Goal: Complete application form: Complete application form

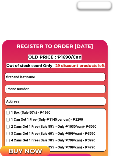
scroll to position [416, 0]
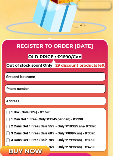
click at [52, 76] on input "text" at bounding box center [55, 76] width 100 height 8
type input "[PERSON_NAME]"
click at [43, 89] on input "tel" at bounding box center [55, 89] width 100 height 8
type input "09461410375"
click at [50, 101] on input "text" at bounding box center [55, 101] width 101 height 8
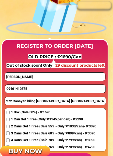
type input "272 Caoayan kiling [GEOGRAPHIC_DATA] [GEOGRAPHIC_DATA]"
click button "submit" at bounding box center [0, 0] width 0 height 0
click at [7, 118] on input "checkbox" at bounding box center [7, 118] width 3 height 3
checkbox input "true"
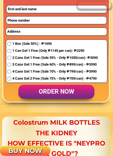
scroll to position [2157, 0]
click at [88, 89] on p "order now" at bounding box center [56, 92] width 76 height 14
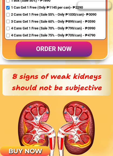
scroll to position [527, 0]
type input "La"
click at [85, 51] on p "order now" at bounding box center [54, 48] width 76 height 15
